Goal: Task Accomplishment & Management: Manage account settings

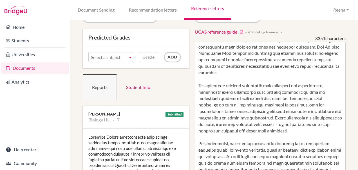
scroll to position [16, 0]
click at [161, 11] on link "Recommendation letters" at bounding box center [153, 10] width 62 height 20
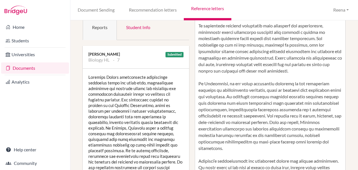
scroll to position [0, 0]
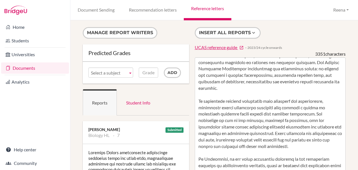
click at [247, 6] on div "Document Sending Recommendation letters Reference letters Reena Profile School …" at bounding box center [214, 10] width 288 height 20
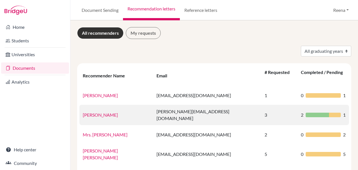
click at [118, 112] on link "Ms. Alejandra Trujillo" at bounding box center [100, 114] width 35 height 5
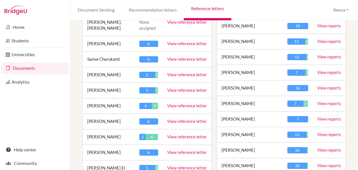
scroll to position [320, 0]
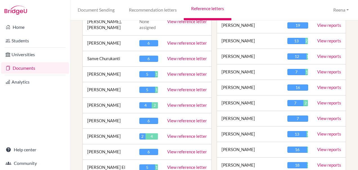
click at [180, 133] on link "View reference letter" at bounding box center [187, 135] width 40 height 5
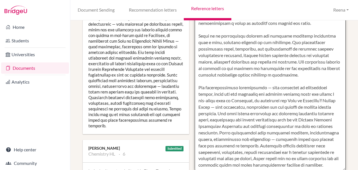
scroll to position [277, 0]
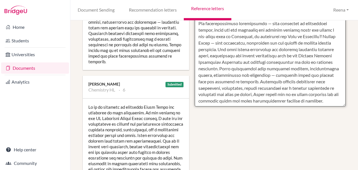
drag, startPoint x: 196, startPoint y: 67, endPoint x: 295, endPoint y: 108, distance: 106.3
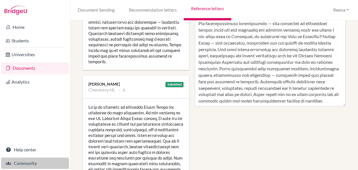
click at [26, 161] on link "Community" at bounding box center [35, 162] width 68 height 11
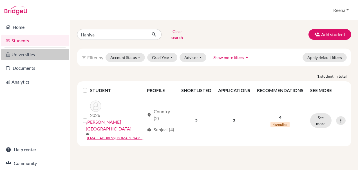
click at [31, 55] on link "Universities" at bounding box center [35, 54] width 68 height 11
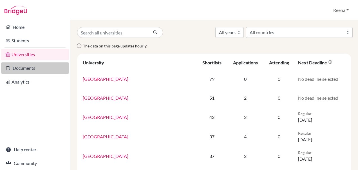
click at [24, 70] on link "Documents" at bounding box center [35, 67] width 68 height 11
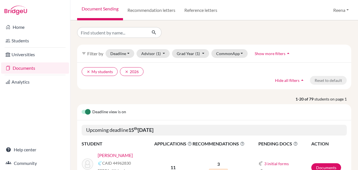
scroll to position [47, 0]
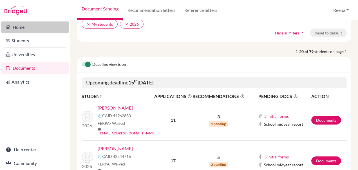
click at [20, 25] on link "Home" at bounding box center [35, 26] width 68 height 11
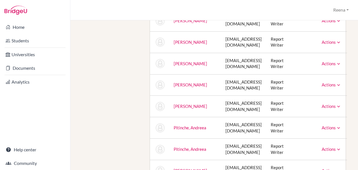
scroll to position [695, 0]
click at [337, 125] on link "Actions" at bounding box center [332, 127] width 20 height 5
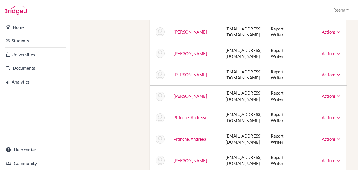
scroll to position [714, 0]
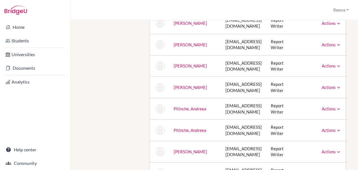
click at [332, 63] on div "Actions Message Reset Password Archive" at bounding box center [332, 66] width 20 height 6
click at [334, 63] on link "Actions" at bounding box center [332, 65] width 20 height 5
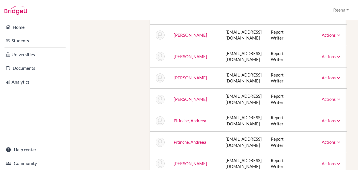
scroll to position [702, 0]
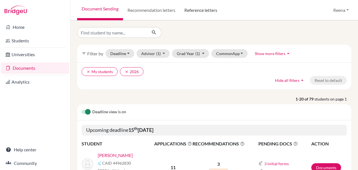
click at [202, 12] on link "Reference letters" at bounding box center [201, 10] width 42 height 20
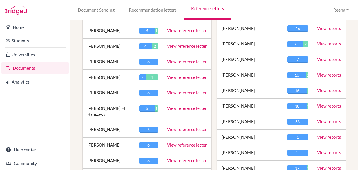
scroll to position [379, 0]
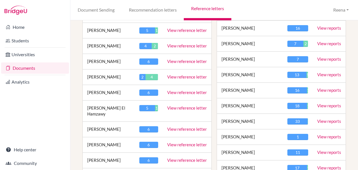
click at [184, 74] on link "View reference letter" at bounding box center [187, 76] width 40 height 5
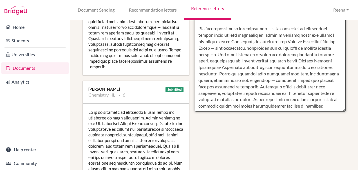
scroll to position [299, 0]
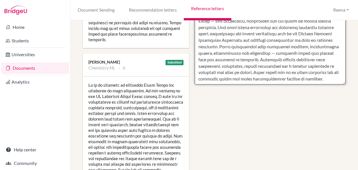
drag, startPoint x: 196, startPoint y: 68, endPoint x: 296, endPoint y: 107, distance: 107.8
